Goal: Check status: Check status

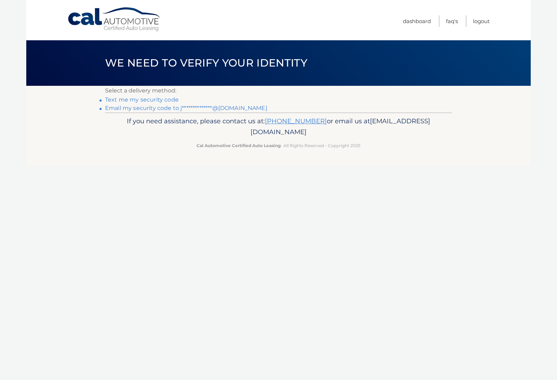
click at [170, 108] on link "**********" at bounding box center [186, 108] width 162 height 7
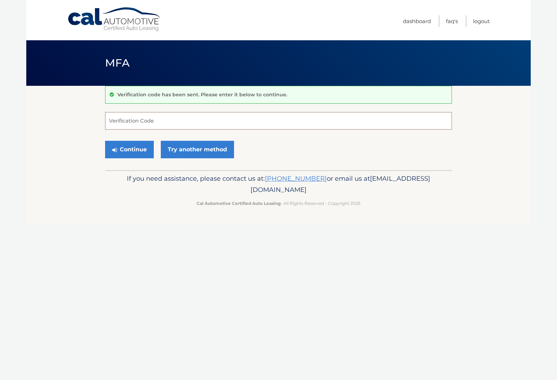
click at [211, 123] on input "Verification Code" at bounding box center [278, 121] width 347 height 18
type input "502858"
click at [113, 149] on icon "submit" at bounding box center [114, 150] width 5 height 6
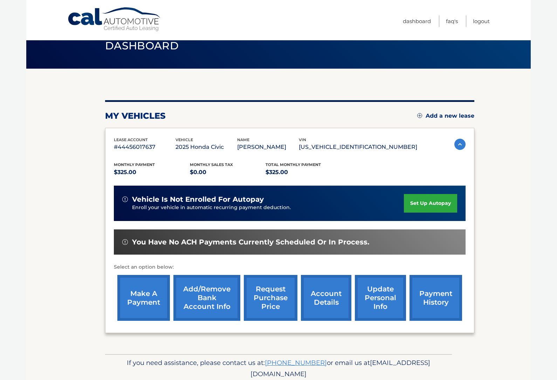
scroll to position [20, 0]
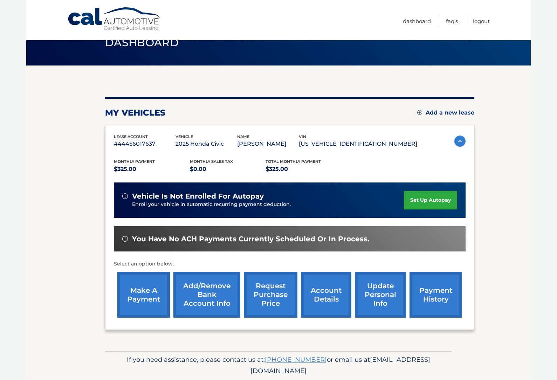
click at [446, 299] on link "payment history" at bounding box center [435, 295] width 53 height 46
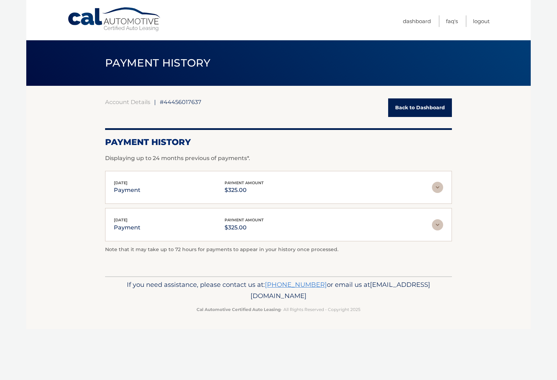
click at [442, 223] on img at bounding box center [437, 224] width 11 height 11
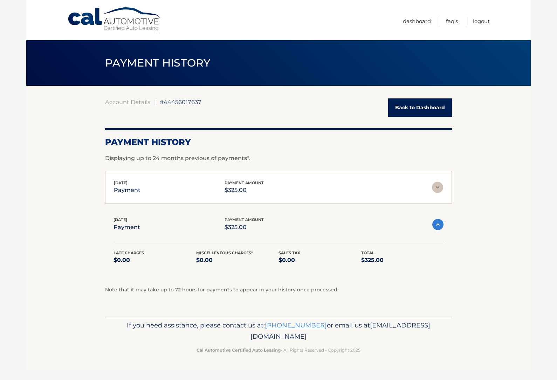
click at [440, 227] on img at bounding box center [437, 224] width 11 height 11
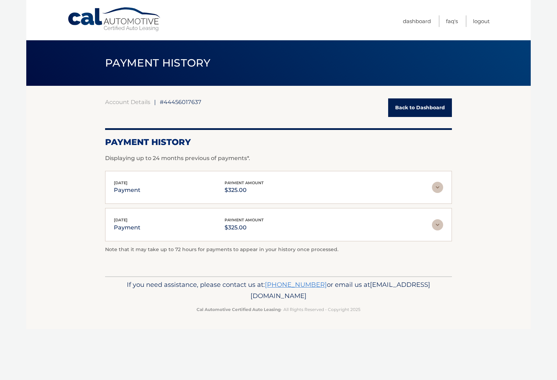
click at [426, 111] on link "Back to Dashboard" at bounding box center [420, 107] width 64 height 19
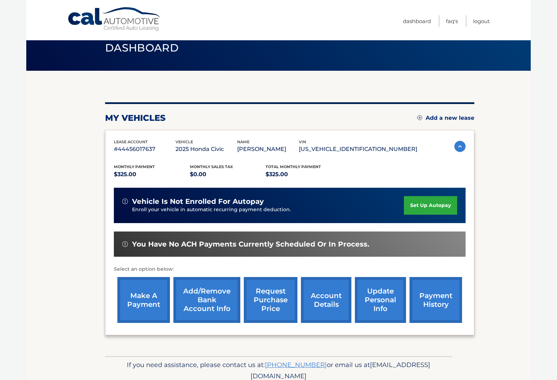
scroll to position [20, 0]
